Goal: Transaction & Acquisition: Purchase product/service

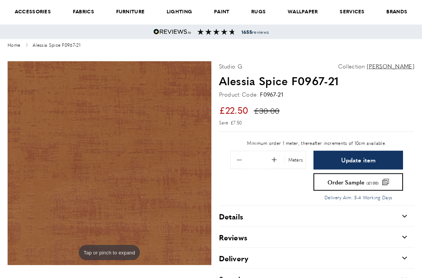
scroll to position [55, 0]
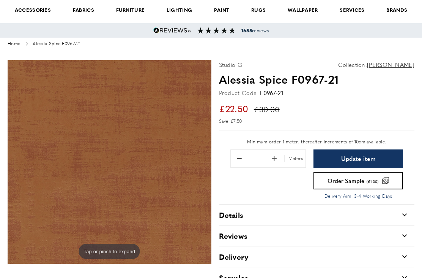
click at [241, 159] on span "Remove 0.1 from quantity" at bounding box center [240, 158] width 16 height 16
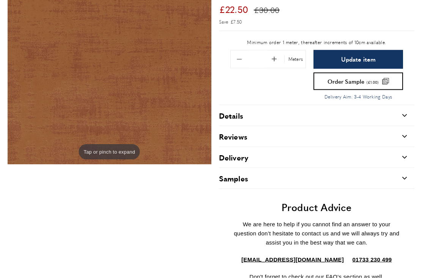
scroll to position [154, 0]
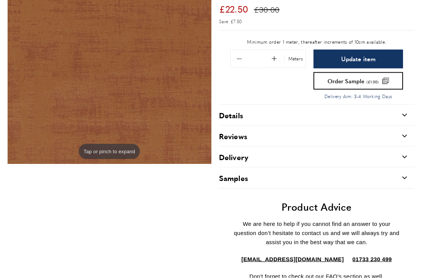
click at [241, 57] on span "Remove 0.1 from quantity" at bounding box center [240, 59] width 16 height 16
click at [243, 55] on span "Remove 0.1 from quantity" at bounding box center [240, 59] width 16 height 16
click at [243, 54] on span "Remove 0.1 from quantity" at bounding box center [240, 59] width 16 height 16
click at [241, 55] on span "Remove 0.1 from quantity" at bounding box center [240, 59] width 16 height 16
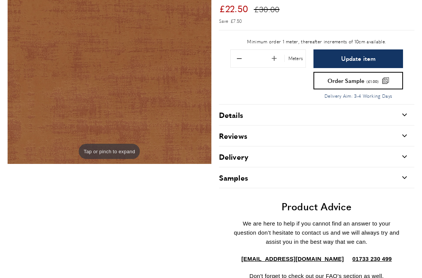
click at [241, 54] on span "Remove 0.1 from quantity" at bounding box center [240, 59] width 16 height 16
click at [241, 53] on span "Remove 0.1 from quantity" at bounding box center [240, 59] width 16 height 16
click at [240, 55] on span "Remove 0.1 from quantity" at bounding box center [240, 59] width 16 height 16
click at [240, 54] on span "Remove 0.1 from quantity" at bounding box center [240, 59] width 16 height 16
click at [239, 56] on span "Remove 0.1 from quantity" at bounding box center [240, 59] width 16 height 16
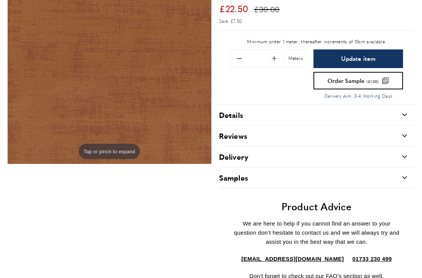
type input "*"
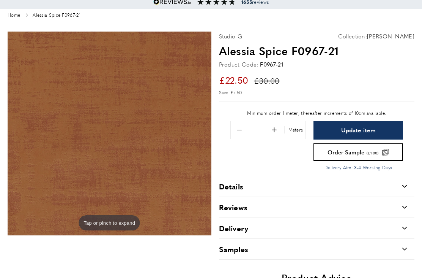
scroll to position [82, 0]
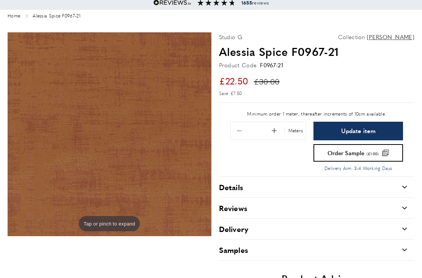
click at [376, 126] on button "Update item" at bounding box center [359, 131] width 90 height 19
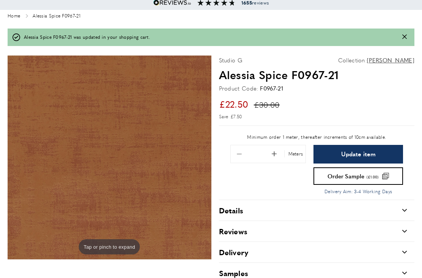
type input "*"
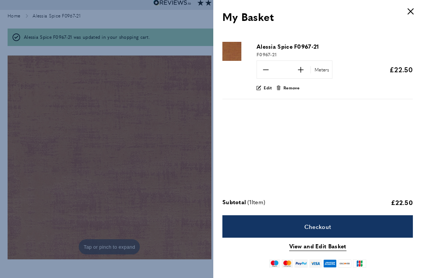
click at [338, 224] on link "Checkout" at bounding box center [318, 226] width 191 height 22
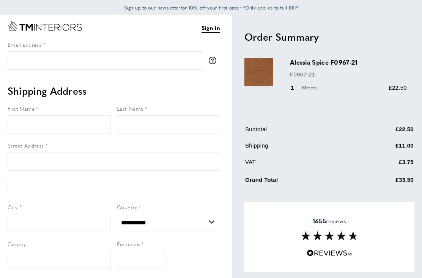
select select "**"
